Goal: Task Accomplishment & Management: Manage account settings

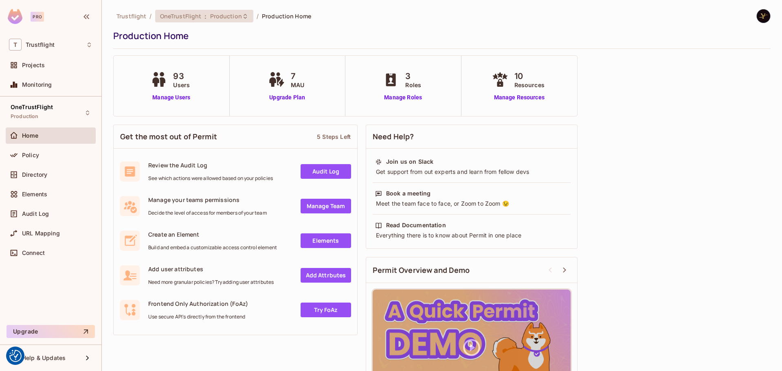
click at [233, 13] on span "Production" at bounding box center [226, 16] width 32 height 8
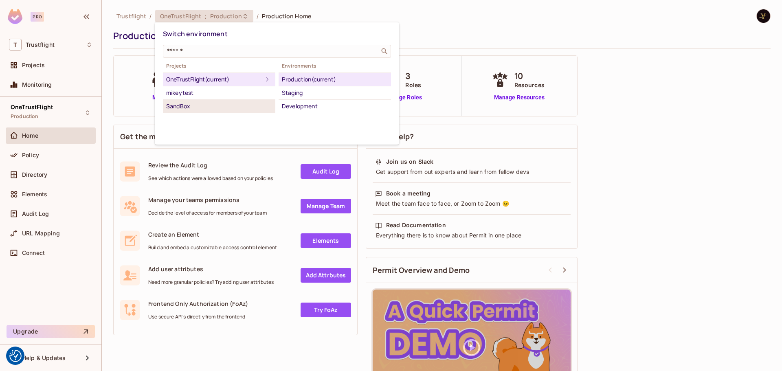
click at [199, 108] on div "SandBox" at bounding box center [219, 106] width 106 height 10
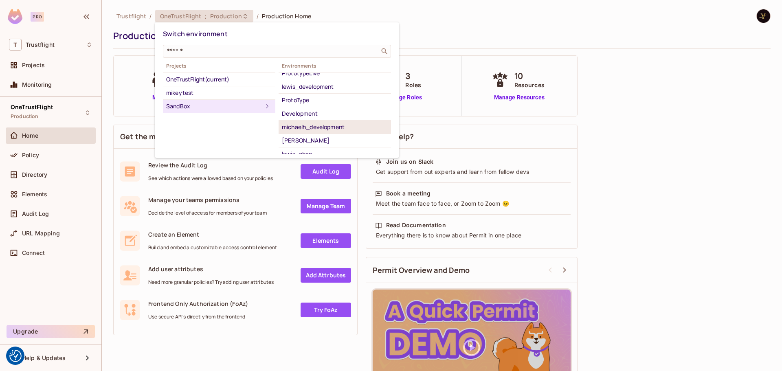
scroll to position [80, 0]
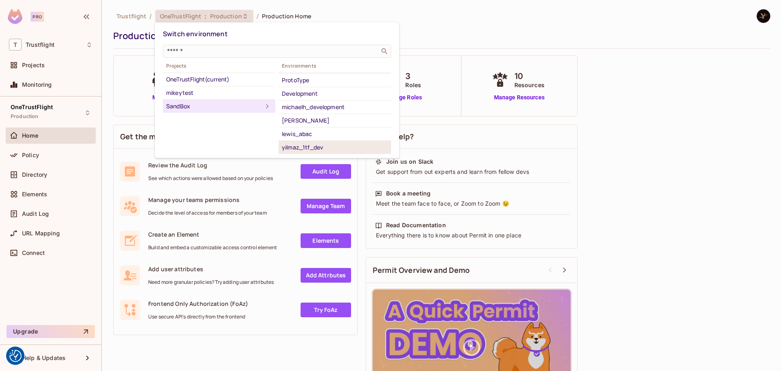
click at [317, 145] on div "yilmaz_1tf_dev" at bounding box center [335, 148] width 106 height 10
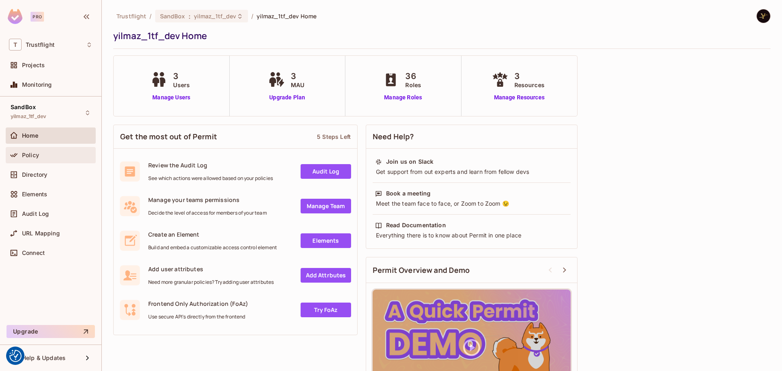
click at [47, 161] on div "Policy" at bounding box center [51, 155] width 90 height 16
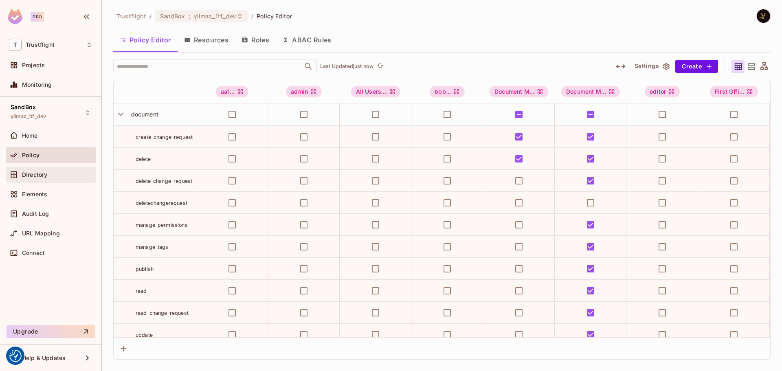
click at [61, 175] on div "Directory" at bounding box center [57, 175] width 71 height 7
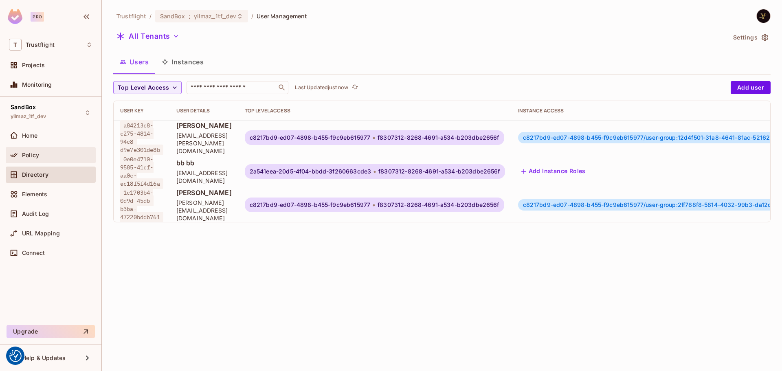
click at [45, 154] on div "Policy" at bounding box center [57, 155] width 71 height 7
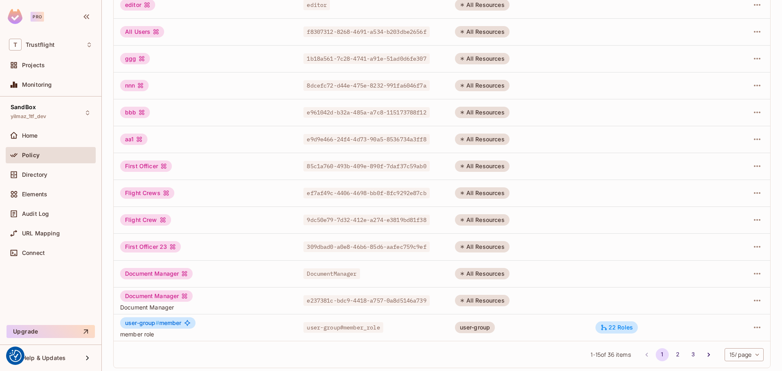
scroll to position [163, 0]
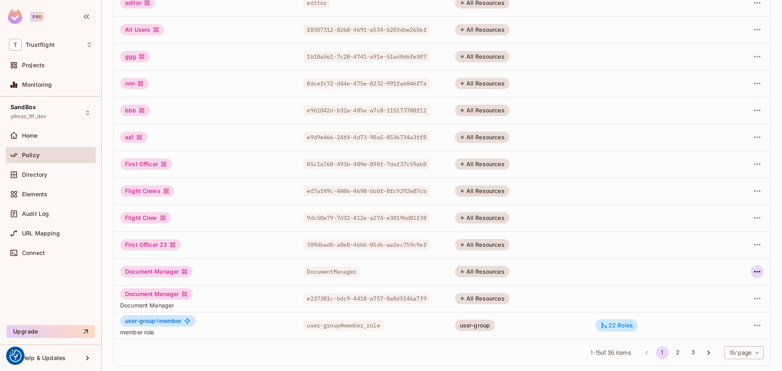
click at [755, 269] on icon "button" at bounding box center [758, 272] width 10 height 10
click at [709, 324] on div "Delete Role" at bounding box center [718, 326] width 31 height 8
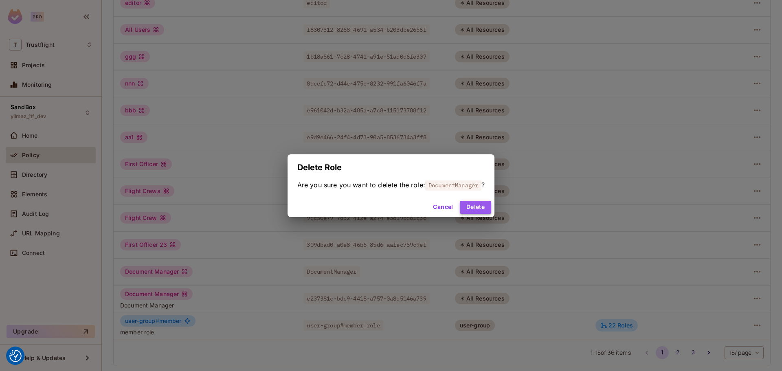
click at [481, 205] on button "Delete" at bounding box center [475, 207] width 31 height 13
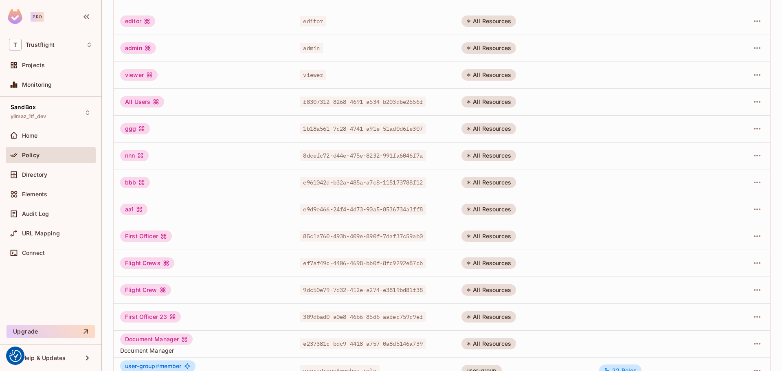
scroll to position [0, 0]
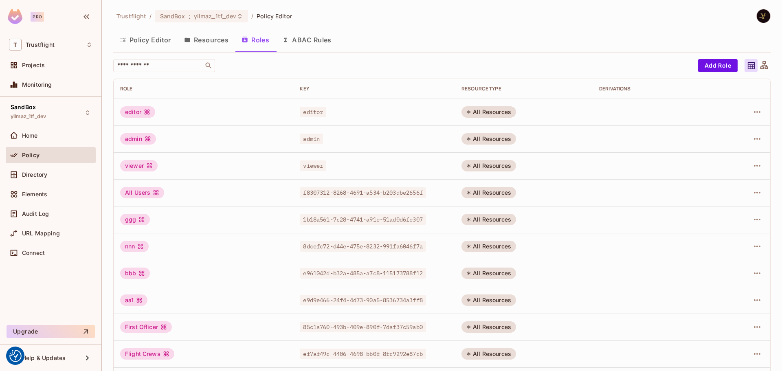
click at [152, 40] on button "Policy Editor" at bounding box center [145, 40] width 64 height 20
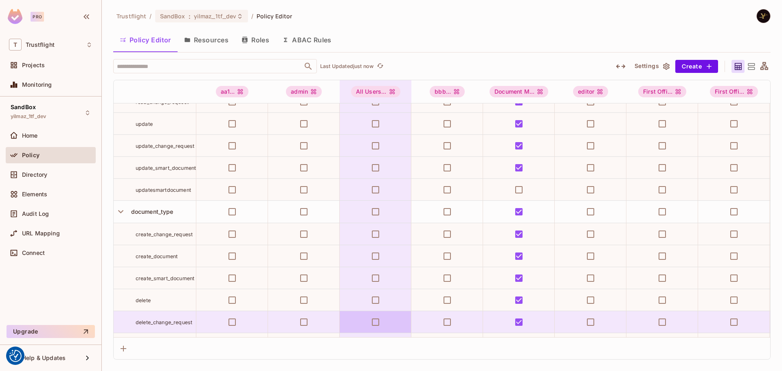
scroll to position [204, 0]
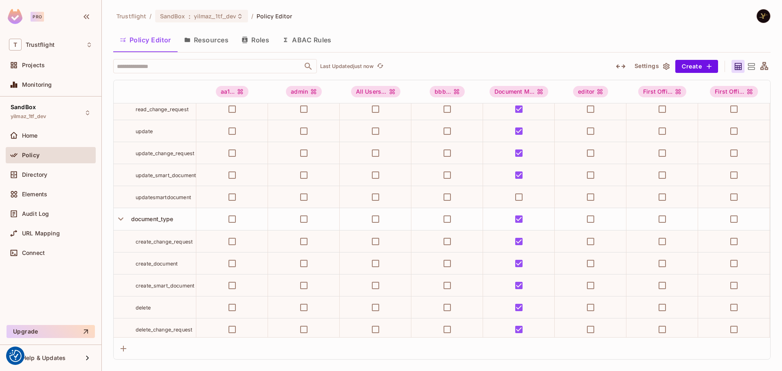
click at [131, 194] on div "updatesmartdocument" at bounding box center [155, 197] width 82 height 8
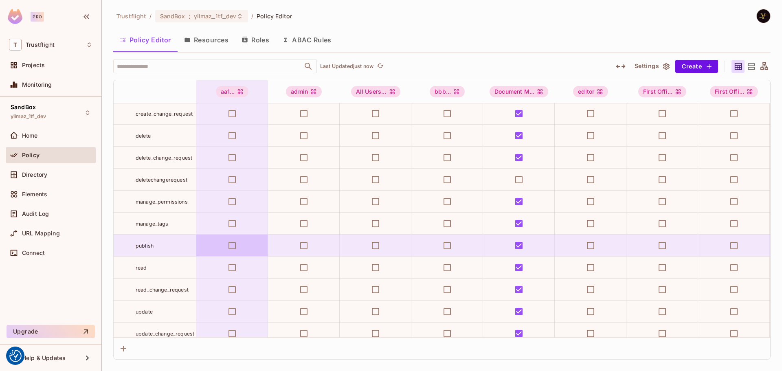
scroll to position [0, 0]
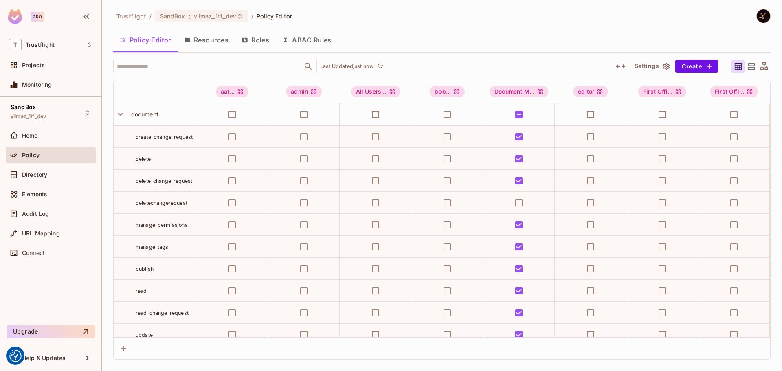
click at [251, 39] on button "Roles" at bounding box center [255, 40] width 41 height 20
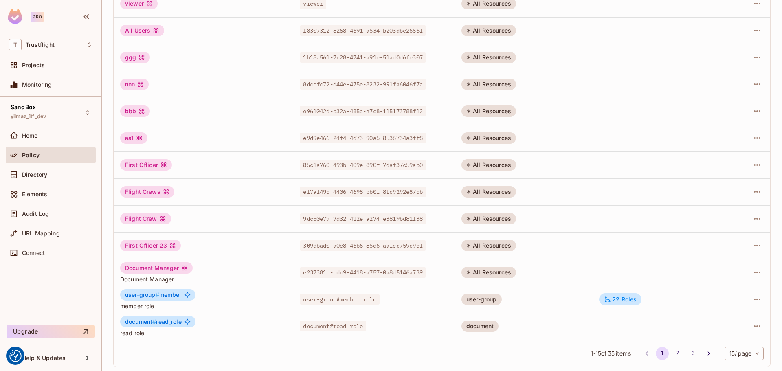
scroll to position [163, 0]
click at [755, 272] on icon "button" at bounding box center [758, 272] width 10 height 10
click at [725, 324] on div "Delete Role" at bounding box center [718, 326] width 31 height 8
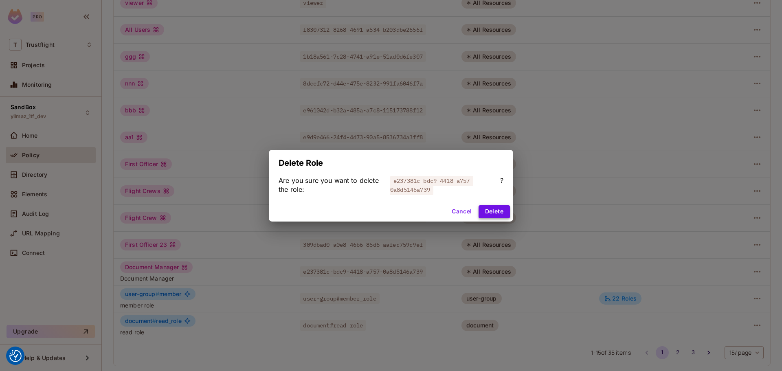
click at [502, 214] on button "Delete" at bounding box center [494, 211] width 31 height 13
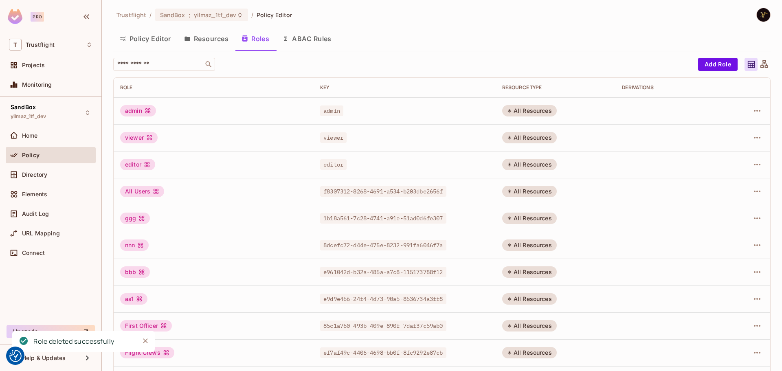
scroll to position [0, 0]
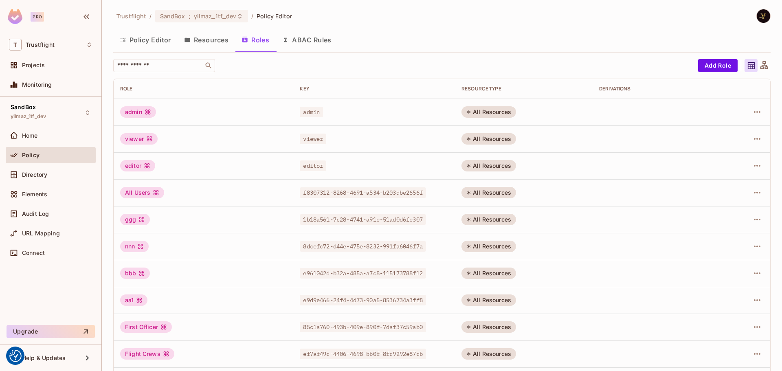
click at [148, 42] on button "Policy Editor" at bounding box center [145, 40] width 64 height 20
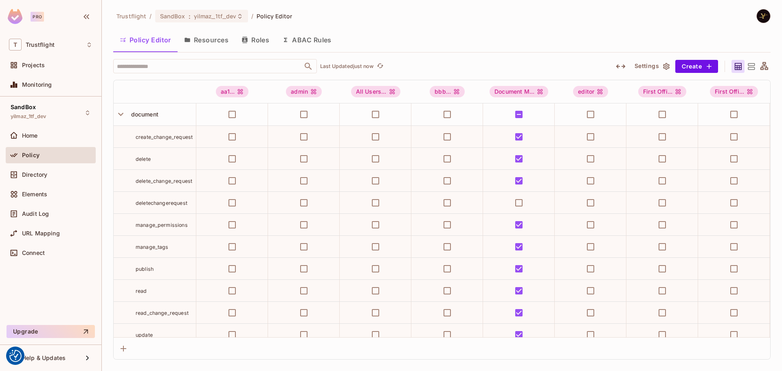
click at [203, 37] on button "Resources" at bounding box center [206, 40] width 57 height 20
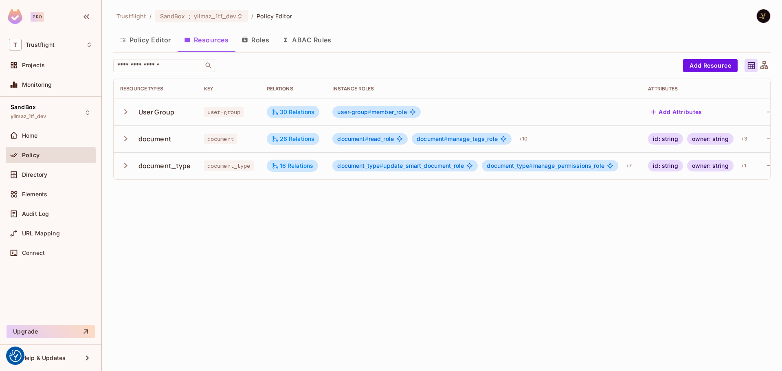
click at [128, 165] on icon "button" at bounding box center [125, 165] width 11 height 11
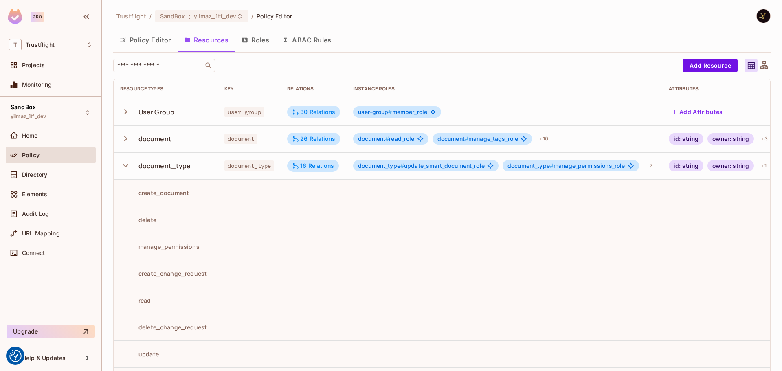
click at [125, 133] on button "button" at bounding box center [127, 139] width 14 height 18
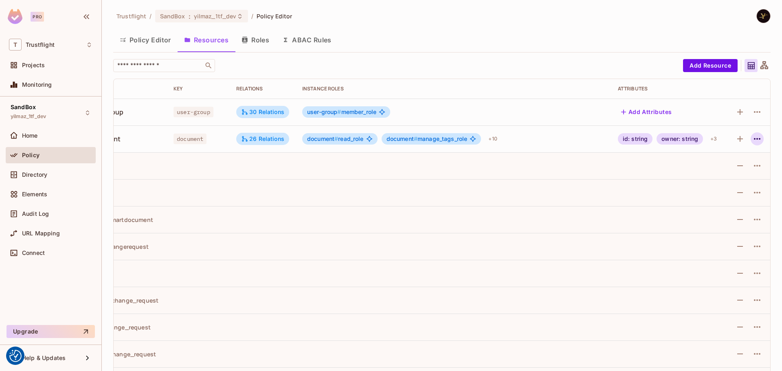
click at [753, 136] on icon "button" at bounding box center [758, 139] width 10 height 10
click at [735, 167] on span "Edit Resource" at bounding box center [715, 171] width 43 height 13
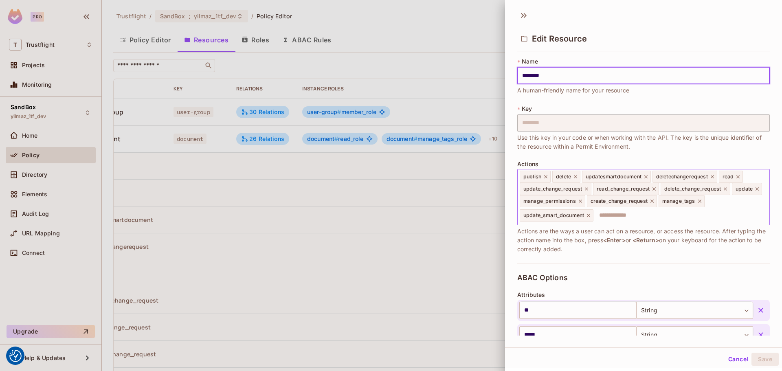
click at [646, 176] on icon at bounding box center [646, 176] width 3 height 3
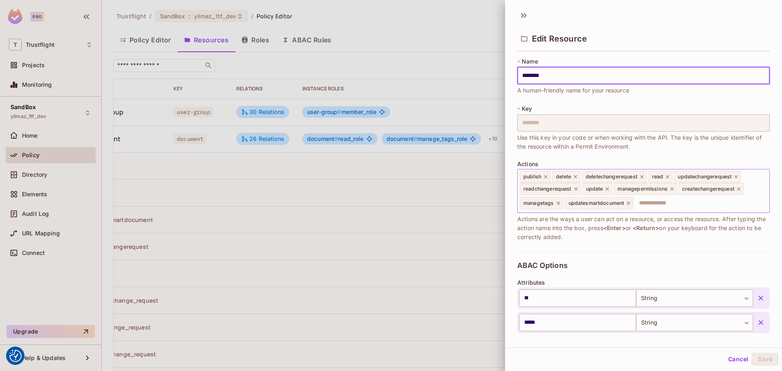
click at [643, 176] on icon at bounding box center [642, 177] width 6 height 6
click at [586, 203] on icon at bounding box center [584, 204] width 6 height 6
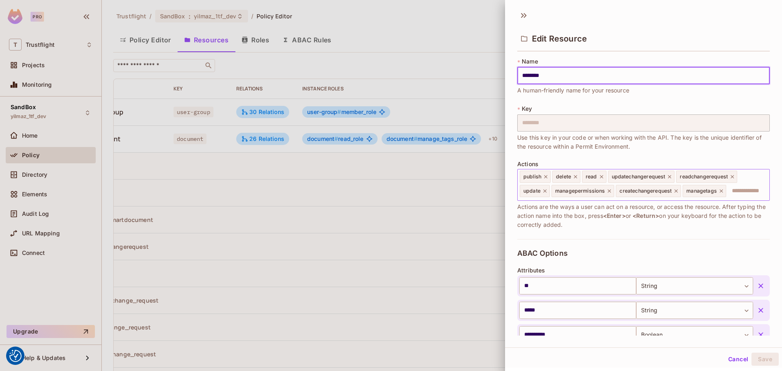
click at [609, 192] on icon at bounding box center [610, 191] width 6 height 6
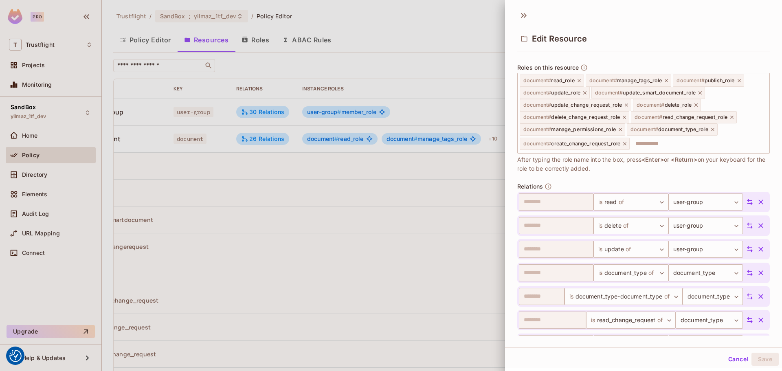
scroll to position [408, 0]
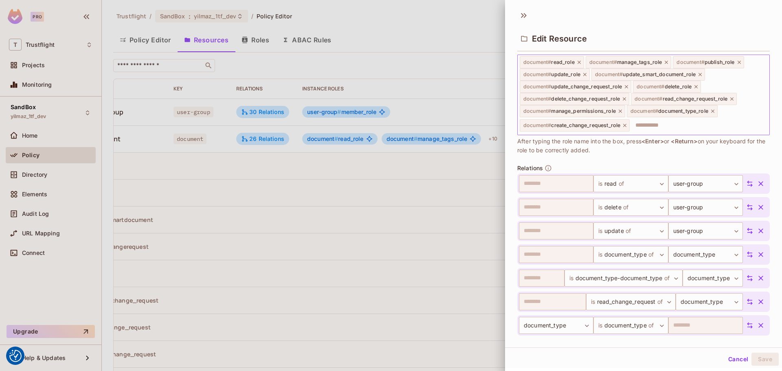
click at [625, 126] on icon at bounding box center [625, 126] width 6 height 6
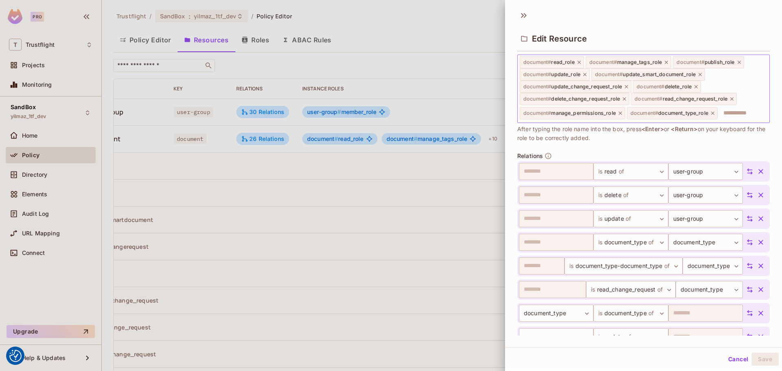
click at [621, 114] on icon at bounding box center [620, 113] width 3 height 3
click at [606, 112] on icon at bounding box center [605, 113] width 3 height 3
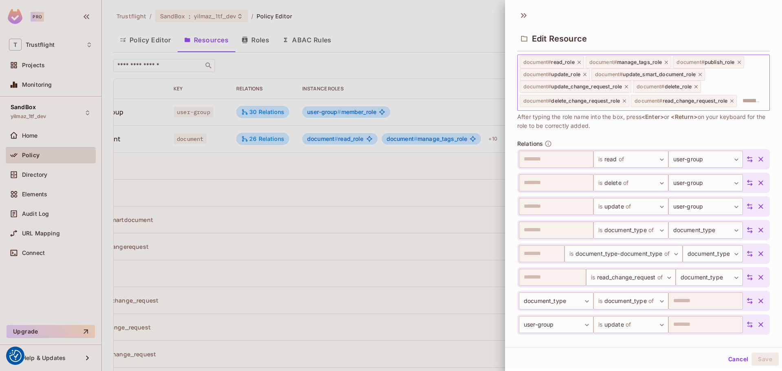
click at [626, 100] on icon at bounding box center [625, 101] width 6 height 6
click at [619, 99] on icon at bounding box center [621, 101] width 6 height 6
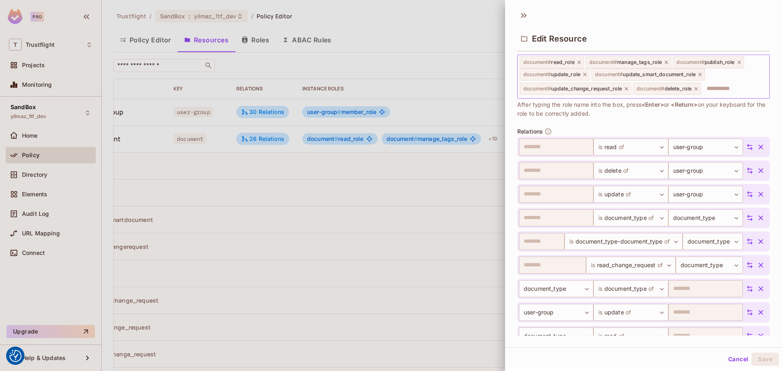
click at [628, 90] on icon at bounding box center [627, 89] width 6 height 6
click at [701, 73] on icon at bounding box center [701, 75] width 6 height 6
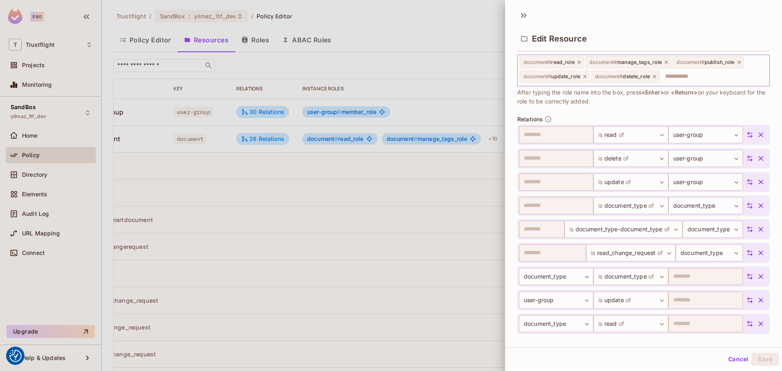
click at [655, 76] on icon at bounding box center [654, 76] width 3 height 3
click at [667, 61] on icon at bounding box center [667, 62] width 6 height 6
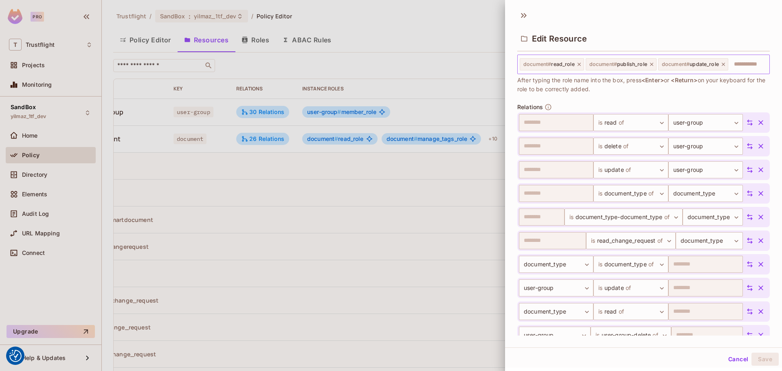
click at [725, 62] on icon at bounding box center [724, 65] width 6 height 6
click at [653, 65] on icon at bounding box center [652, 65] width 6 height 6
click at [581, 65] on icon at bounding box center [580, 65] width 6 height 6
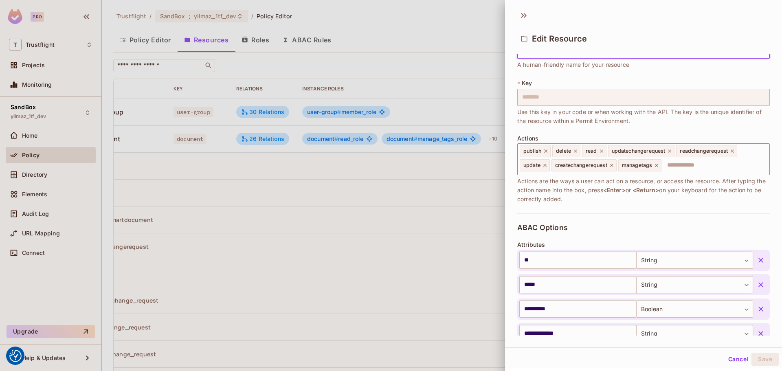
scroll to position [0, 0]
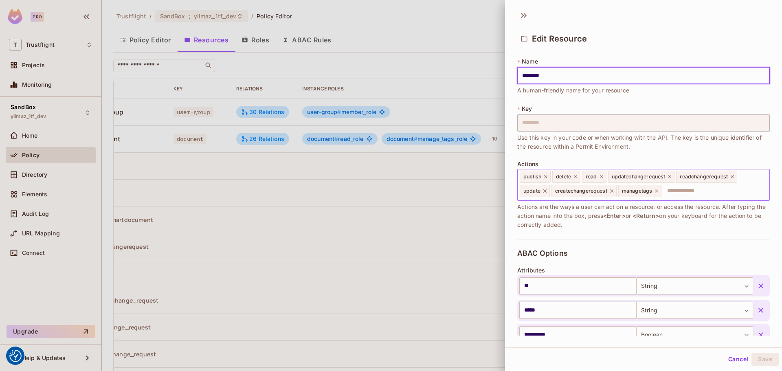
click at [657, 189] on icon at bounding box center [657, 191] width 6 height 6
click at [611, 191] on icon at bounding box center [612, 191] width 6 height 6
click at [547, 188] on icon at bounding box center [545, 191] width 6 height 6
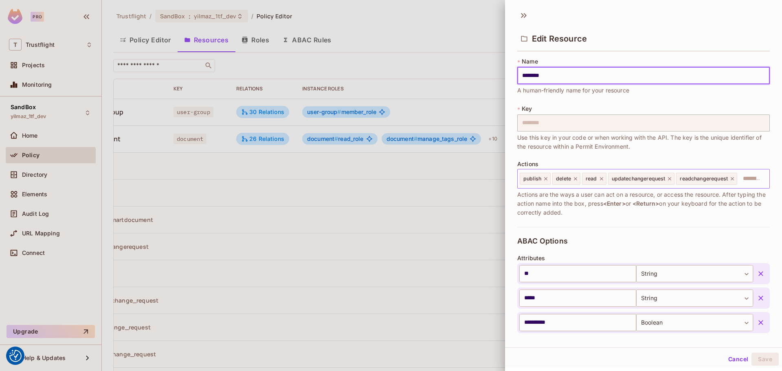
click at [548, 176] on icon at bounding box center [546, 179] width 6 height 6
click at [542, 176] on icon at bounding box center [543, 179] width 6 height 6
click at [540, 176] on icon at bounding box center [540, 179] width 6 height 6
click at [581, 177] on icon at bounding box center [582, 179] width 6 height 6
click at [576, 177] on icon at bounding box center [576, 179] width 6 height 6
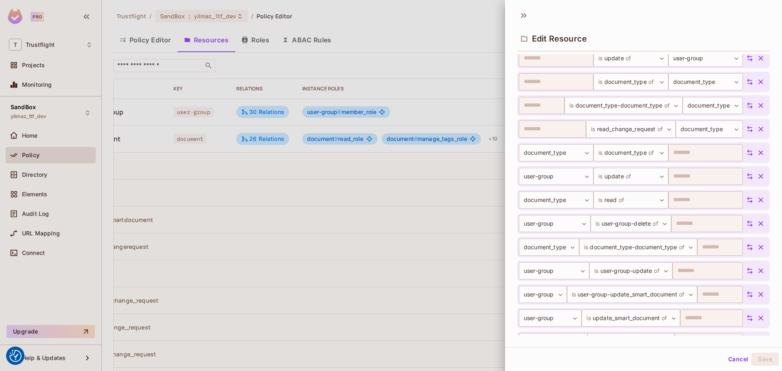
scroll to position [652, 0]
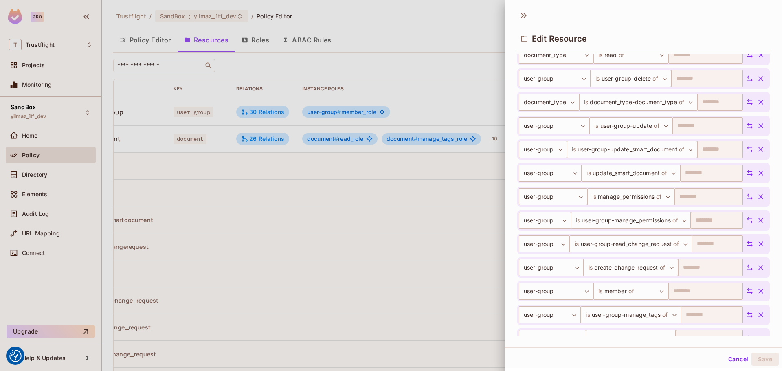
click at [757, 99] on icon "button" at bounding box center [761, 102] width 8 height 8
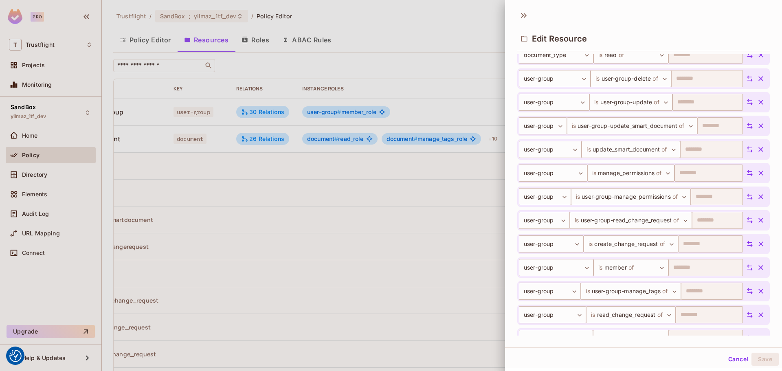
click at [757, 99] on icon "button" at bounding box center [761, 102] width 8 height 8
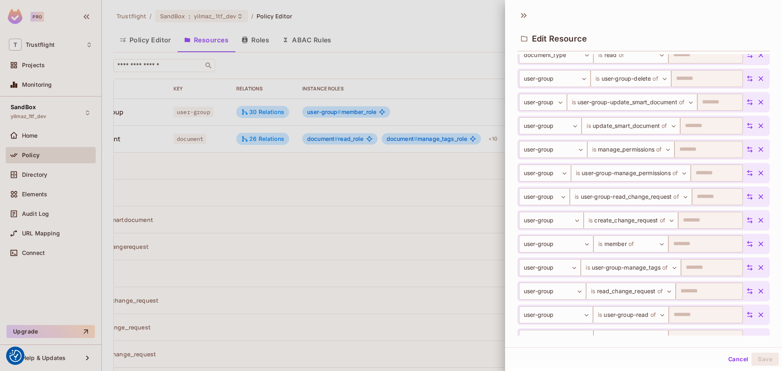
click at [757, 99] on icon "button" at bounding box center [761, 102] width 8 height 8
click at [757, 122] on icon "button" at bounding box center [761, 126] width 8 height 8
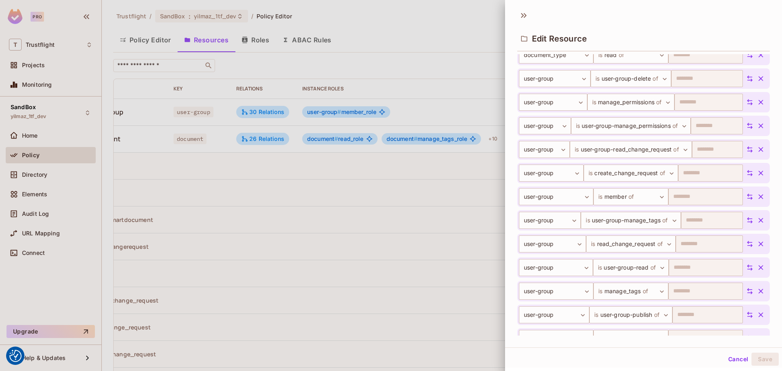
click at [757, 99] on icon "button" at bounding box center [761, 102] width 8 height 8
click at [757, 122] on icon "button" at bounding box center [761, 126] width 8 height 8
click at [757, 145] on icon "button" at bounding box center [761, 149] width 8 height 8
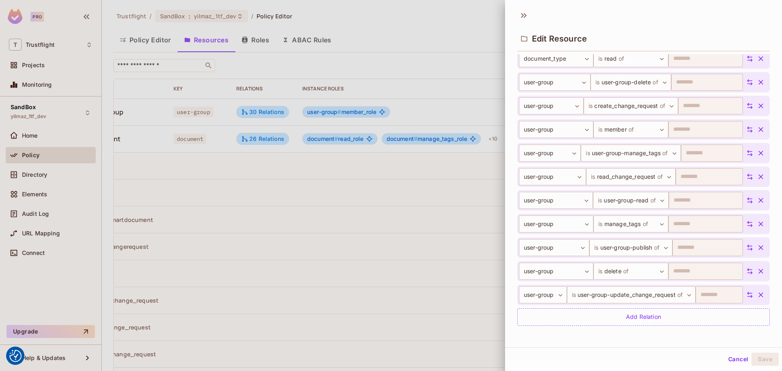
click at [754, 99] on button "button" at bounding box center [761, 106] width 15 height 15
click at [757, 107] on icon "button" at bounding box center [761, 106] width 8 height 8
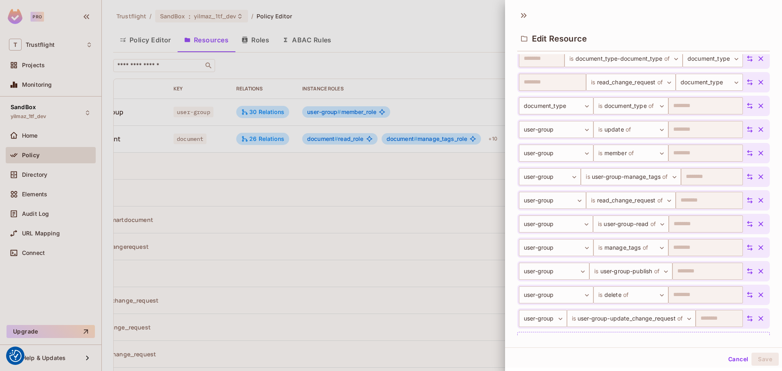
click at [757, 107] on icon "button" at bounding box center [761, 106] width 8 height 8
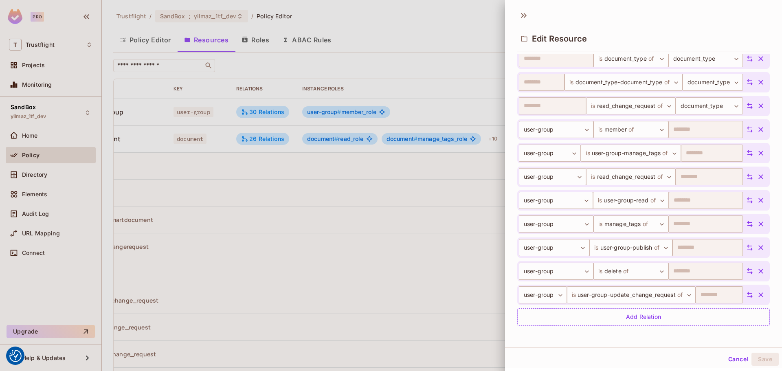
click at [757, 107] on icon "button" at bounding box center [761, 106] width 8 height 8
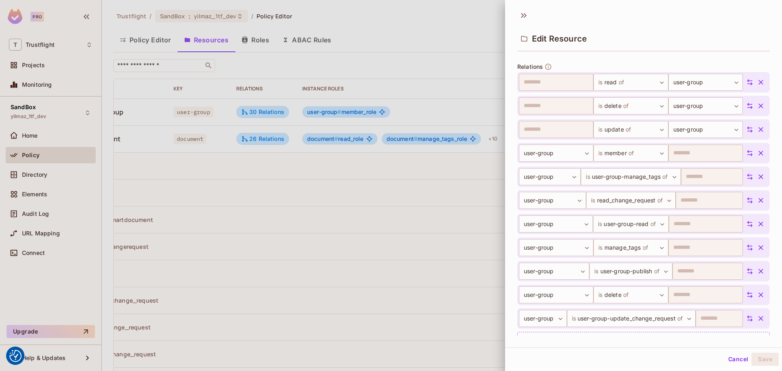
click at [757, 107] on icon "button" at bounding box center [761, 106] width 8 height 8
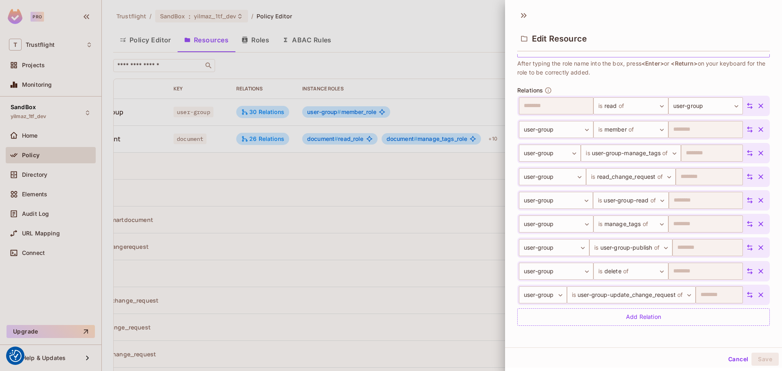
click at [757, 107] on icon "button" at bounding box center [761, 106] width 8 height 8
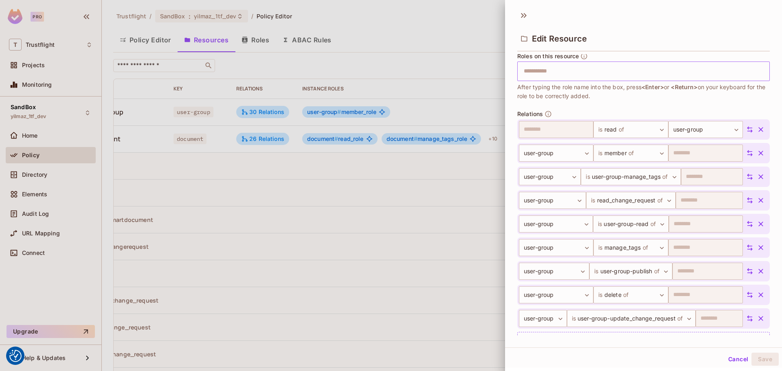
click at [752, 107] on div "**********" at bounding box center [644, 191] width 253 height 335
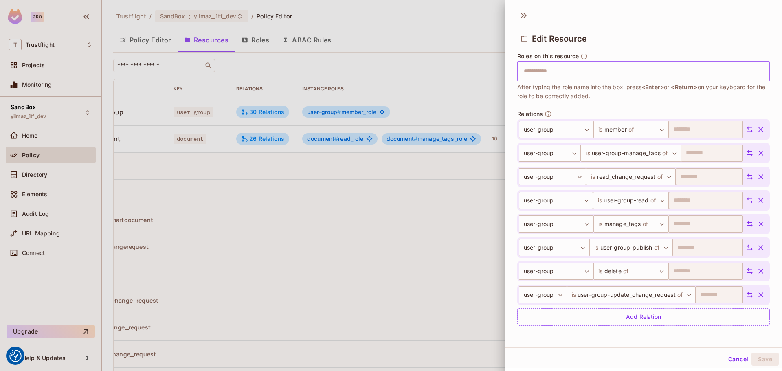
click at [752, 107] on div "**********" at bounding box center [644, 179] width 253 height 311
click at [757, 132] on icon "button" at bounding box center [761, 130] width 8 height 8
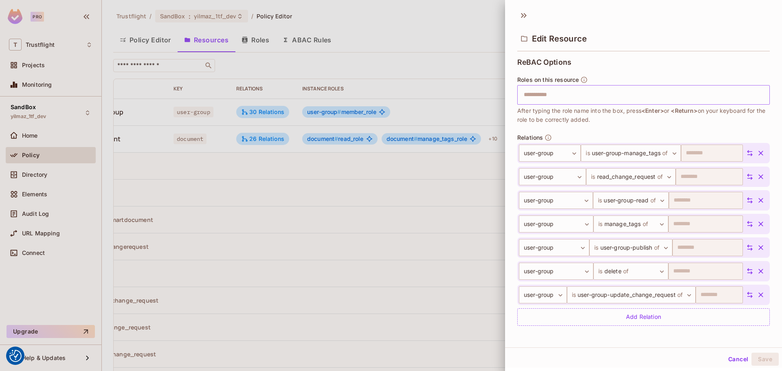
click at [747, 132] on div "**********" at bounding box center [644, 192] width 253 height 288
click at [759, 152] on icon "button" at bounding box center [761, 153] width 5 height 5
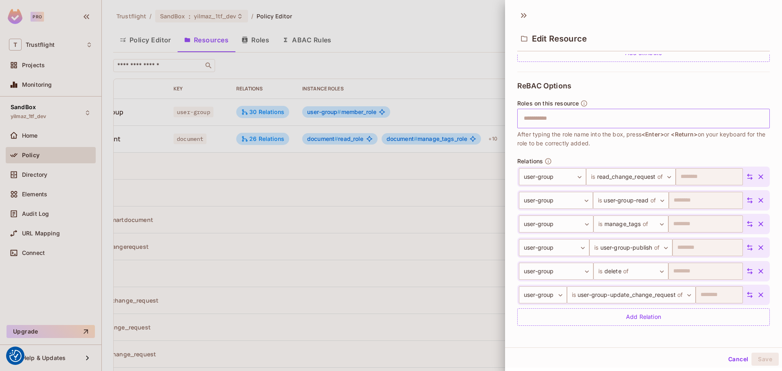
click at [754, 171] on button "button" at bounding box center [761, 177] width 15 height 15
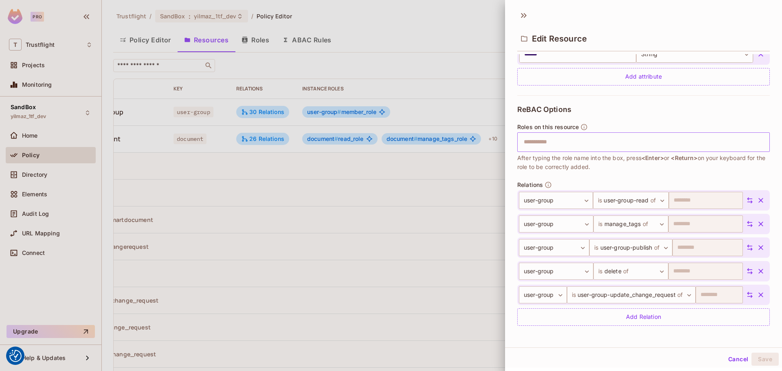
click at [757, 196] on icon "button" at bounding box center [761, 200] width 8 height 8
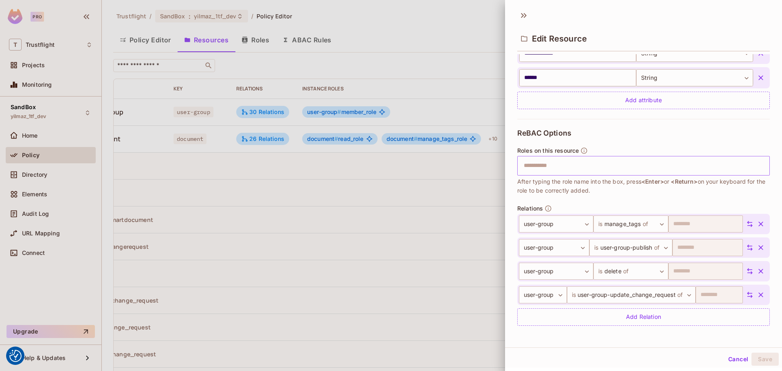
click at [759, 225] on icon "button" at bounding box center [761, 224] width 5 height 5
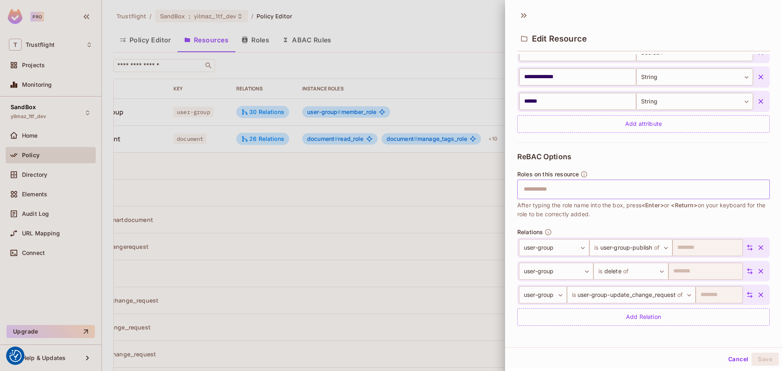
click at [759, 248] on icon "button" at bounding box center [761, 247] width 5 height 5
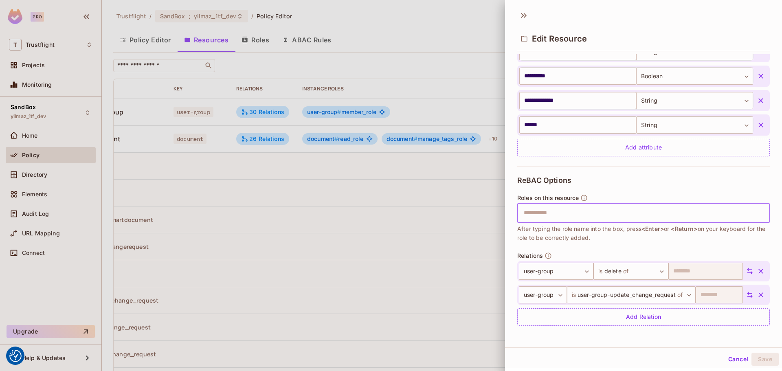
click at [757, 269] on icon "button" at bounding box center [761, 271] width 8 height 8
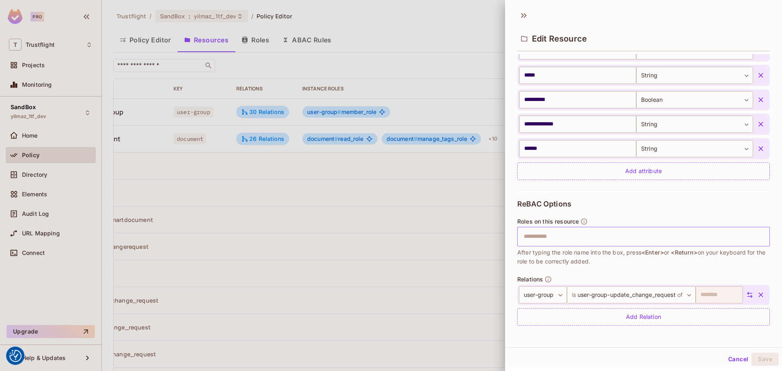
click at [759, 296] on icon "button" at bounding box center [761, 295] width 5 height 5
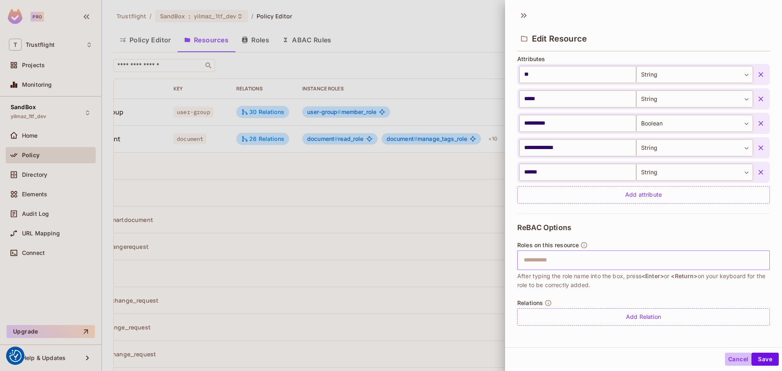
click at [725, 357] on button "Cancel" at bounding box center [738, 359] width 26 height 13
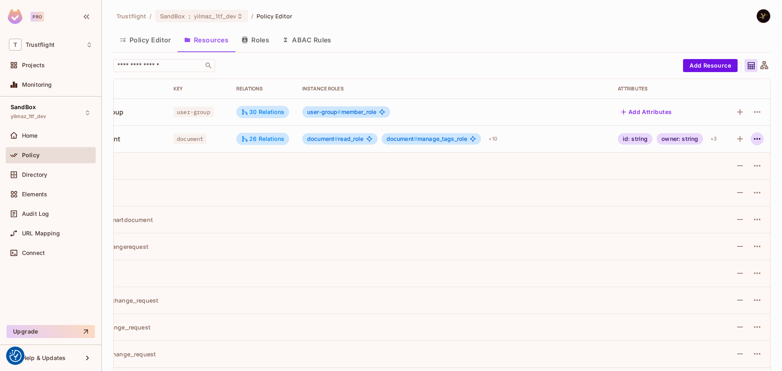
click at [753, 139] on icon "button" at bounding box center [758, 139] width 10 height 10
click at [723, 169] on div "Edit Resource" at bounding box center [716, 171] width 38 height 8
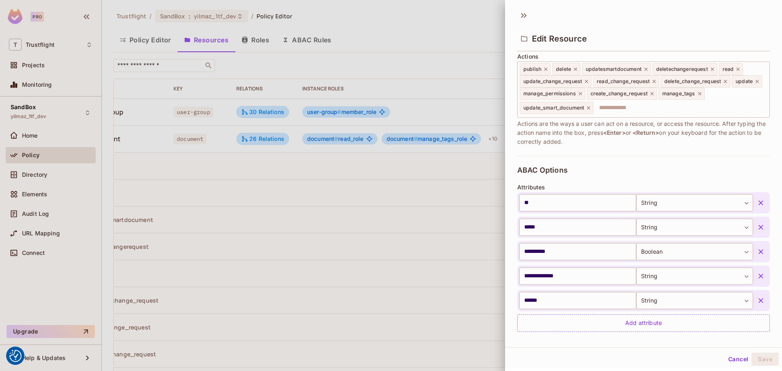
scroll to position [122, 0]
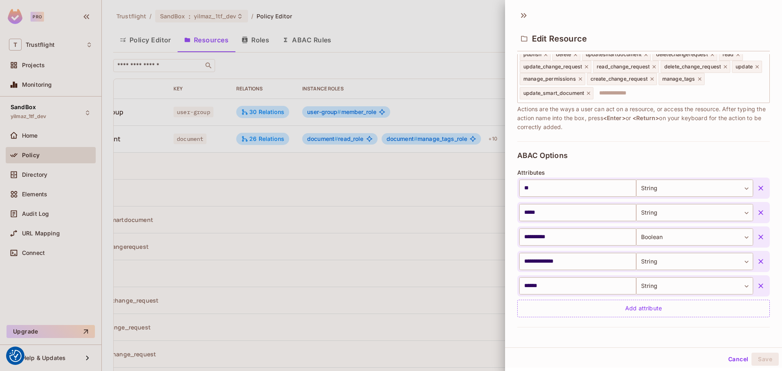
click at [145, 36] on div at bounding box center [391, 185] width 782 height 371
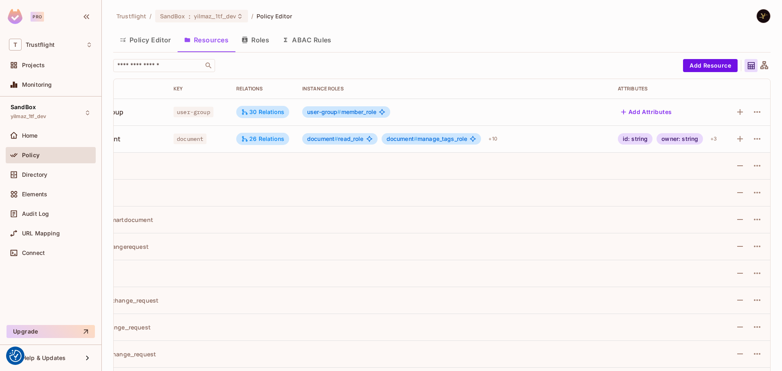
click at [145, 37] on button "Policy Editor" at bounding box center [145, 40] width 64 height 20
